Goal: Transaction & Acquisition: Subscribe to service/newsletter

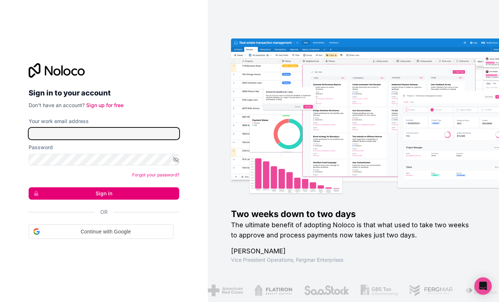
click at [99, 134] on input "Your work email address" at bounding box center [104, 134] width 151 height 12
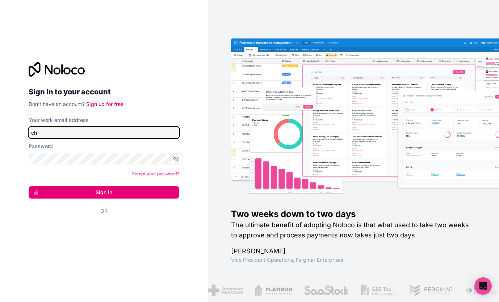
type input "c"
type input "I"
type input "[PERSON_NAME][EMAIL_ADDRESS][DOMAIN_NAME]"
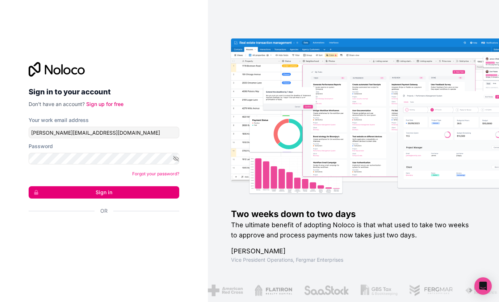
click at [65, 189] on button "Sign in" at bounding box center [104, 192] width 151 height 12
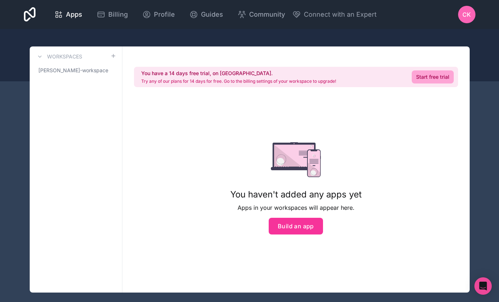
click at [424, 76] on link "Start free trial" at bounding box center [433, 76] width 42 height 13
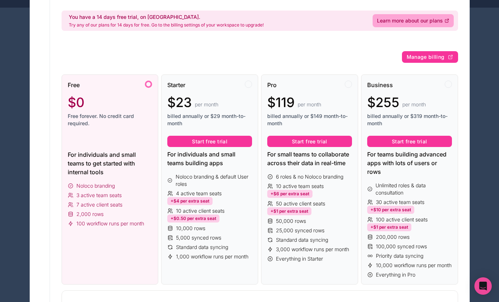
scroll to position [74, 0]
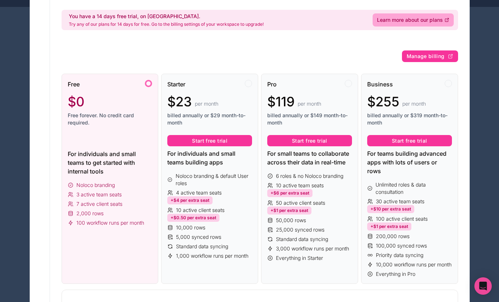
click at [307, 140] on button "Start free trial" at bounding box center [309, 141] width 85 height 12
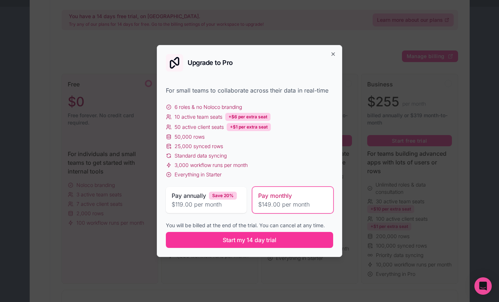
click at [265, 240] on span "Start my 14 day trial" at bounding box center [250, 239] width 54 height 9
